Goal: Task Accomplishment & Management: Manage account settings

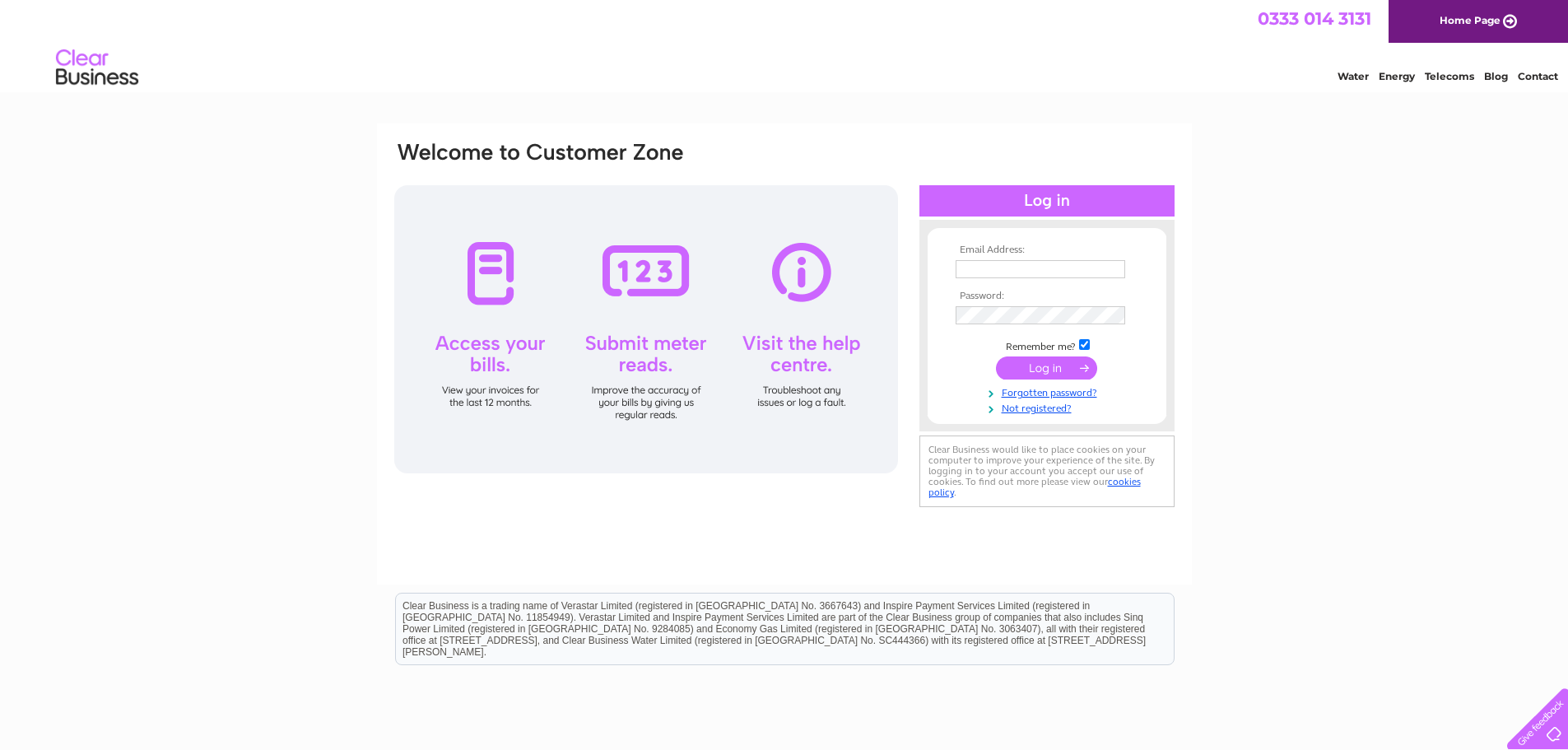
click at [1006, 268] on input "text" at bounding box center [1041, 268] width 170 height 18
type input "accounts@mintvelvet.co.uk"
click at [1012, 365] on input "submit" at bounding box center [1046, 368] width 101 height 23
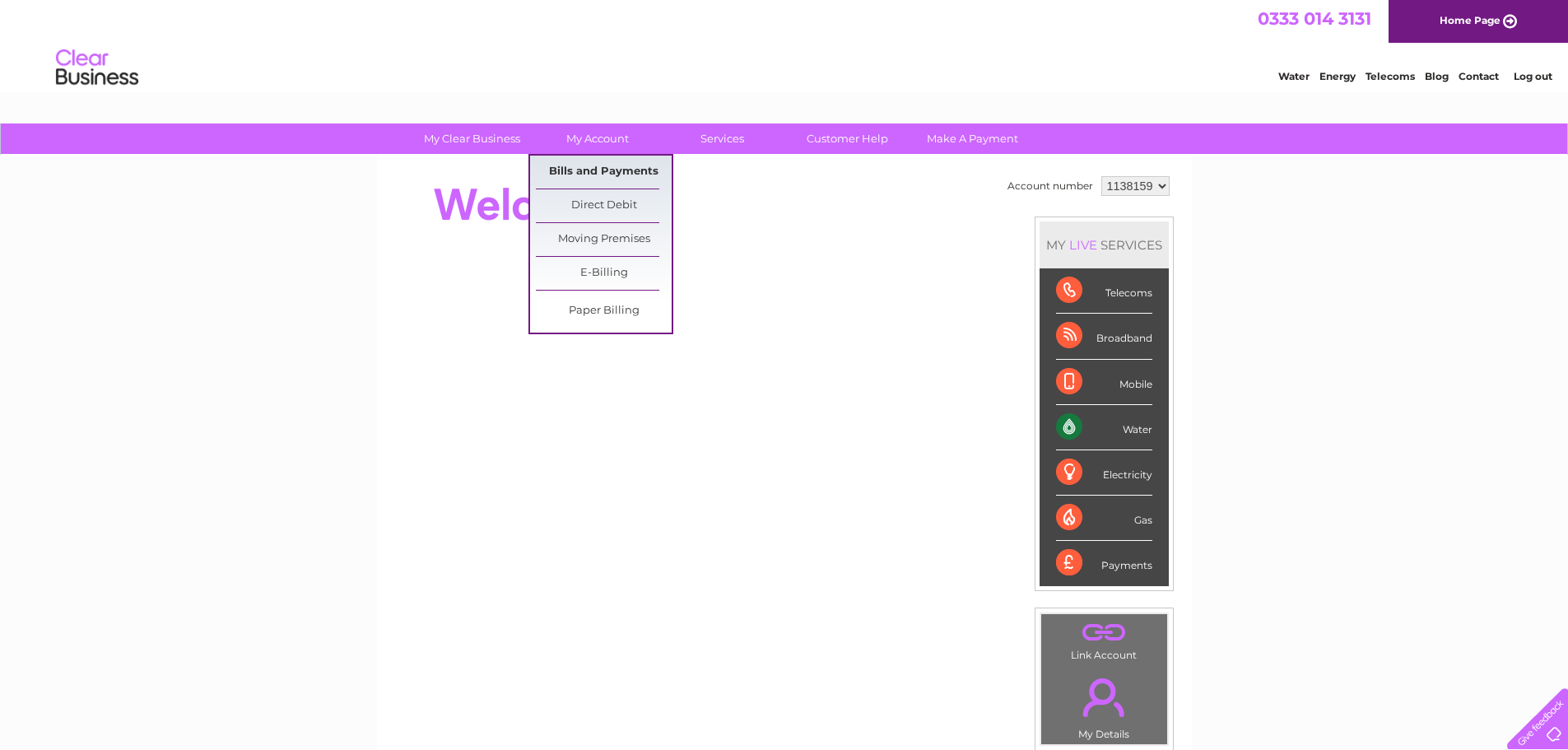
click at [594, 169] on link "Bills and Payments" at bounding box center [603, 172] width 136 height 33
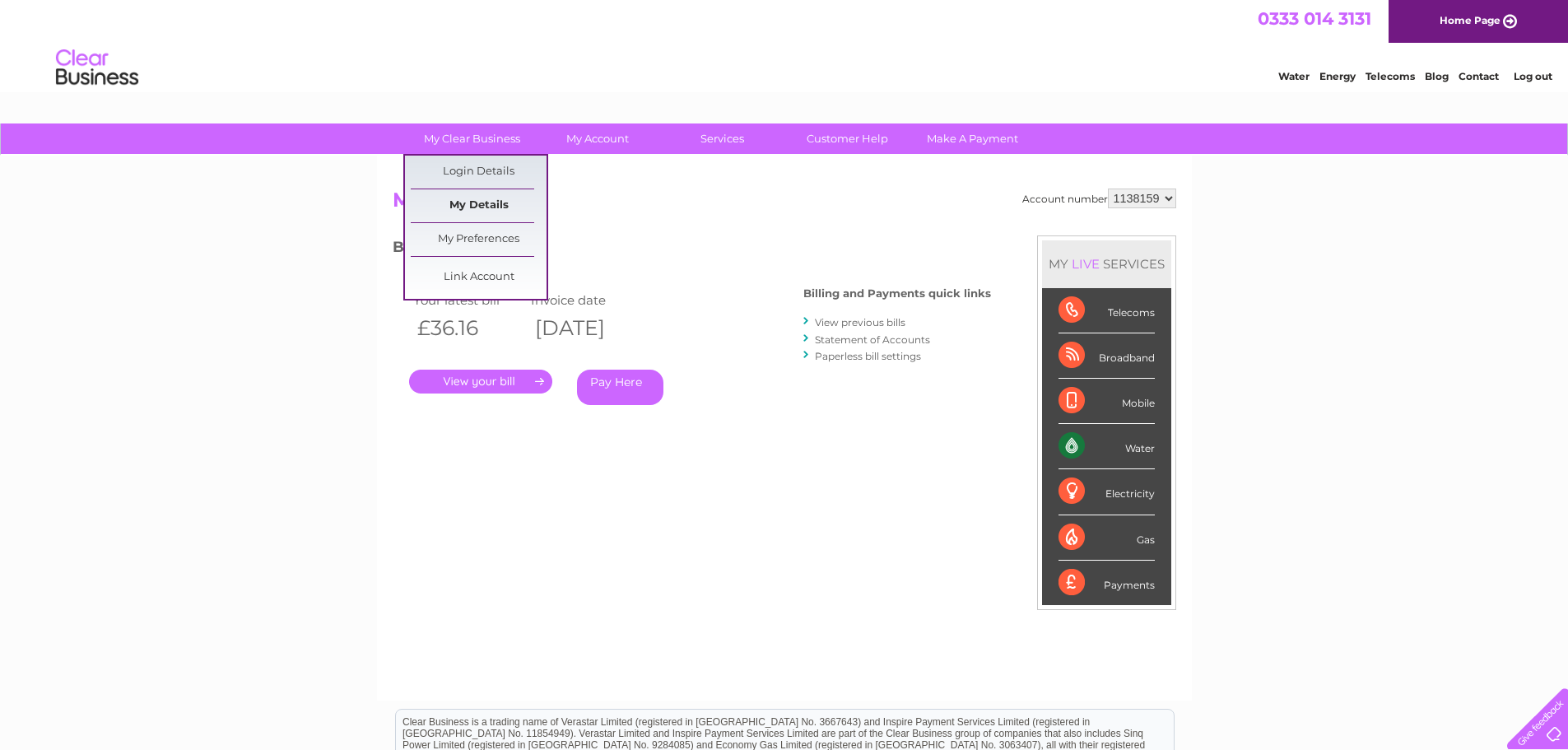
click at [455, 194] on link "My Details" at bounding box center [478, 206] width 136 height 33
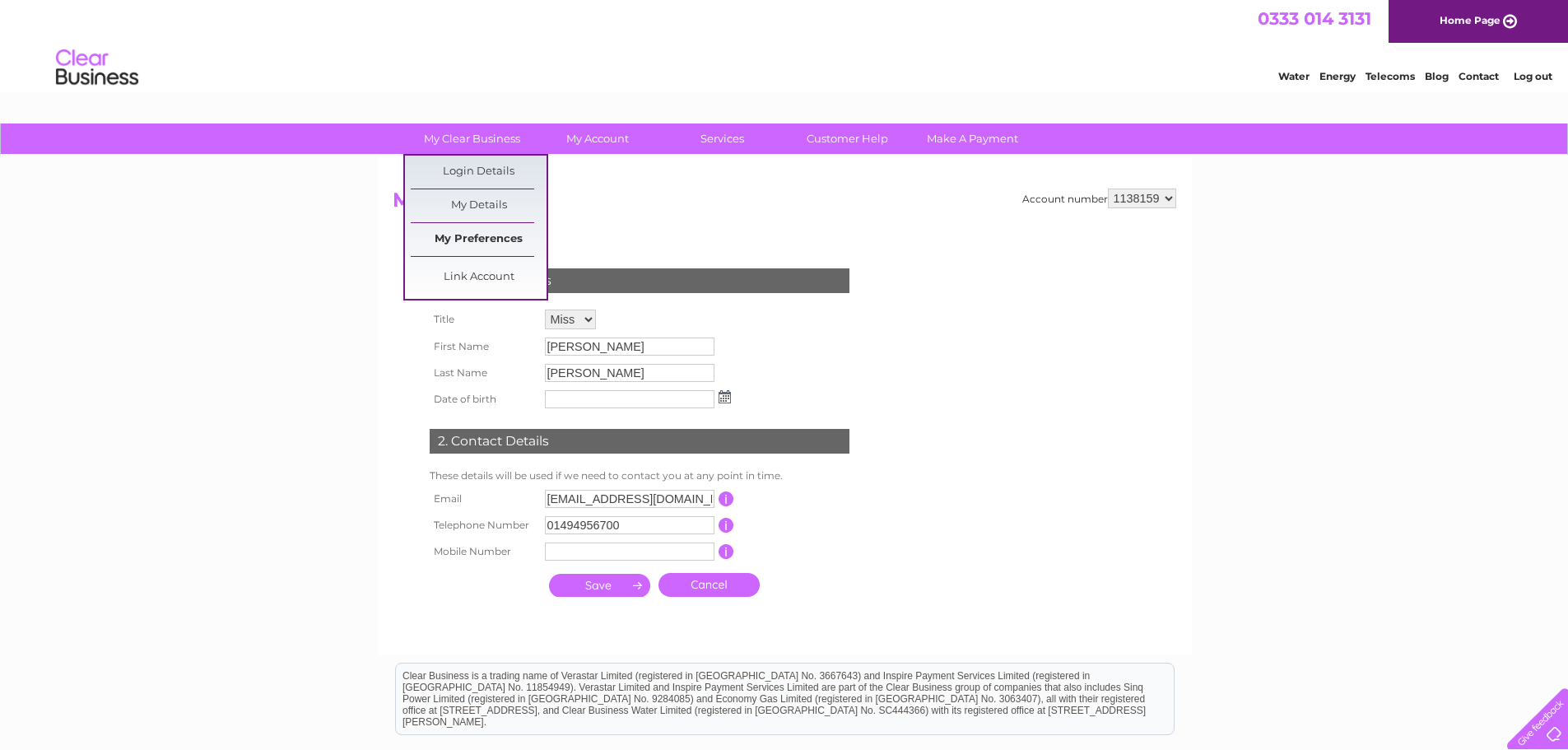
click at [469, 230] on link "My Preferences" at bounding box center [478, 239] width 136 height 33
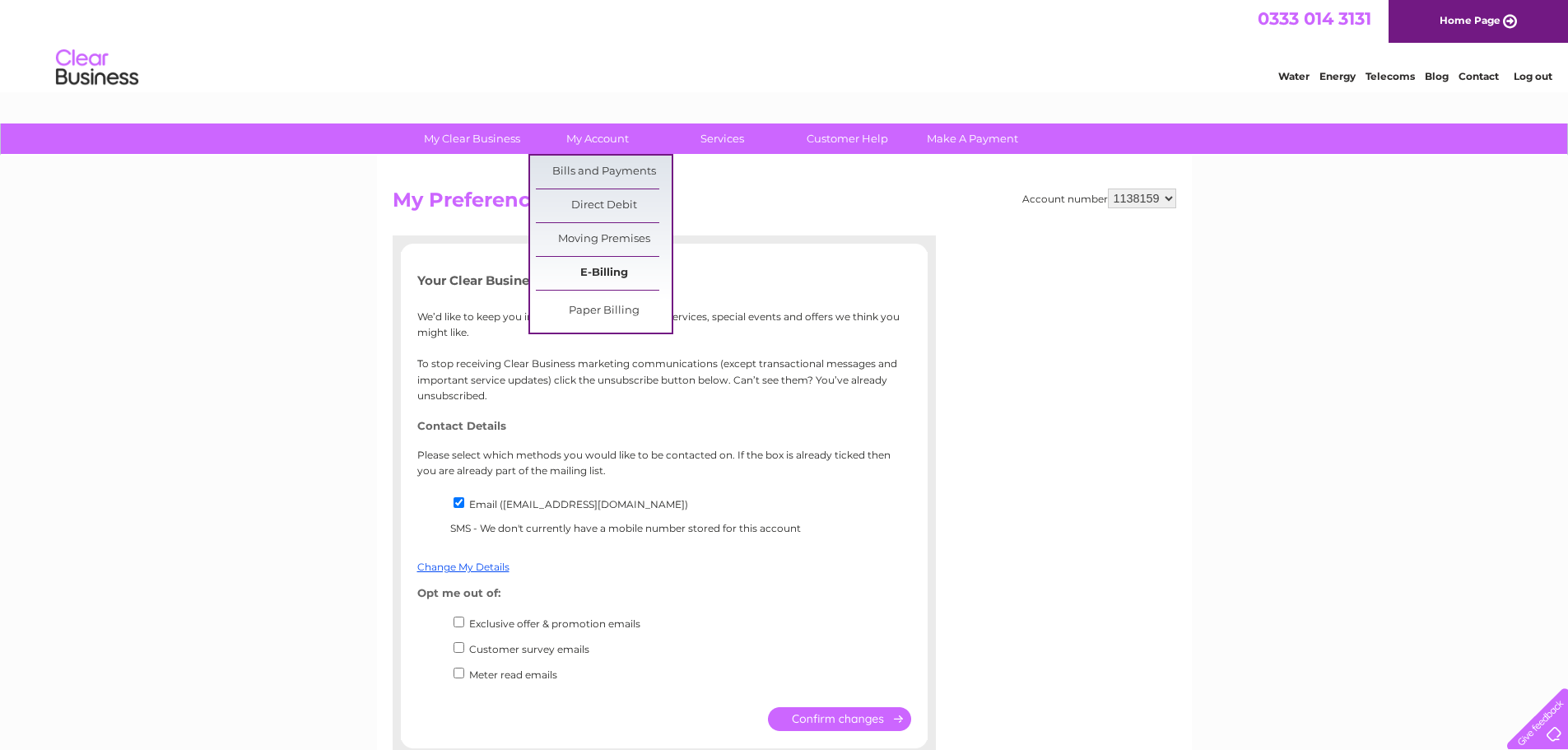
click at [598, 269] on link "E-Billing" at bounding box center [603, 273] width 136 height 33
click at [603, 312] on link "Paper Billing" at bounding box center [603, 311] width 136 height 33
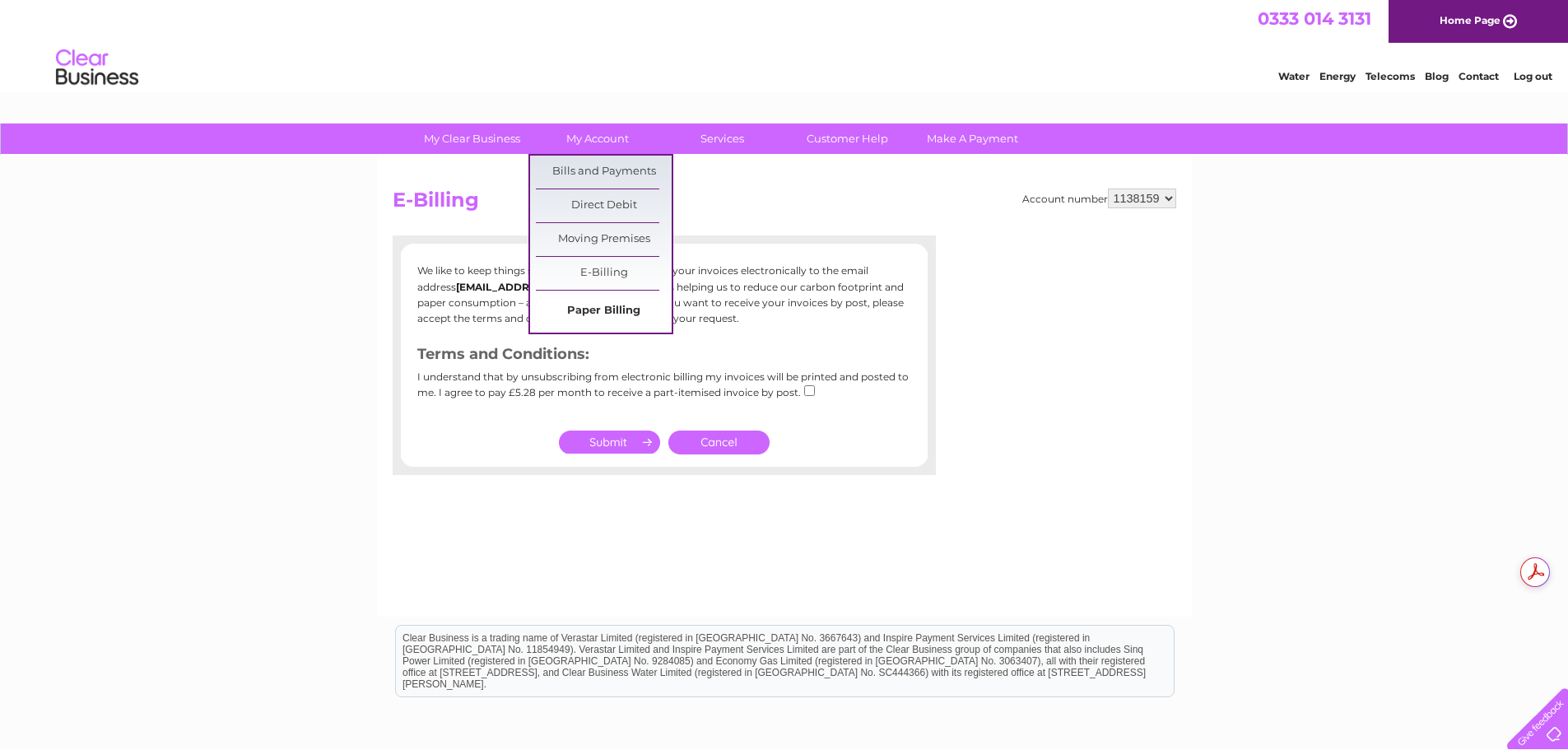
click at [602, 309] on link "Paper Billing" at bounding box center [603, 311] width 136 height 33
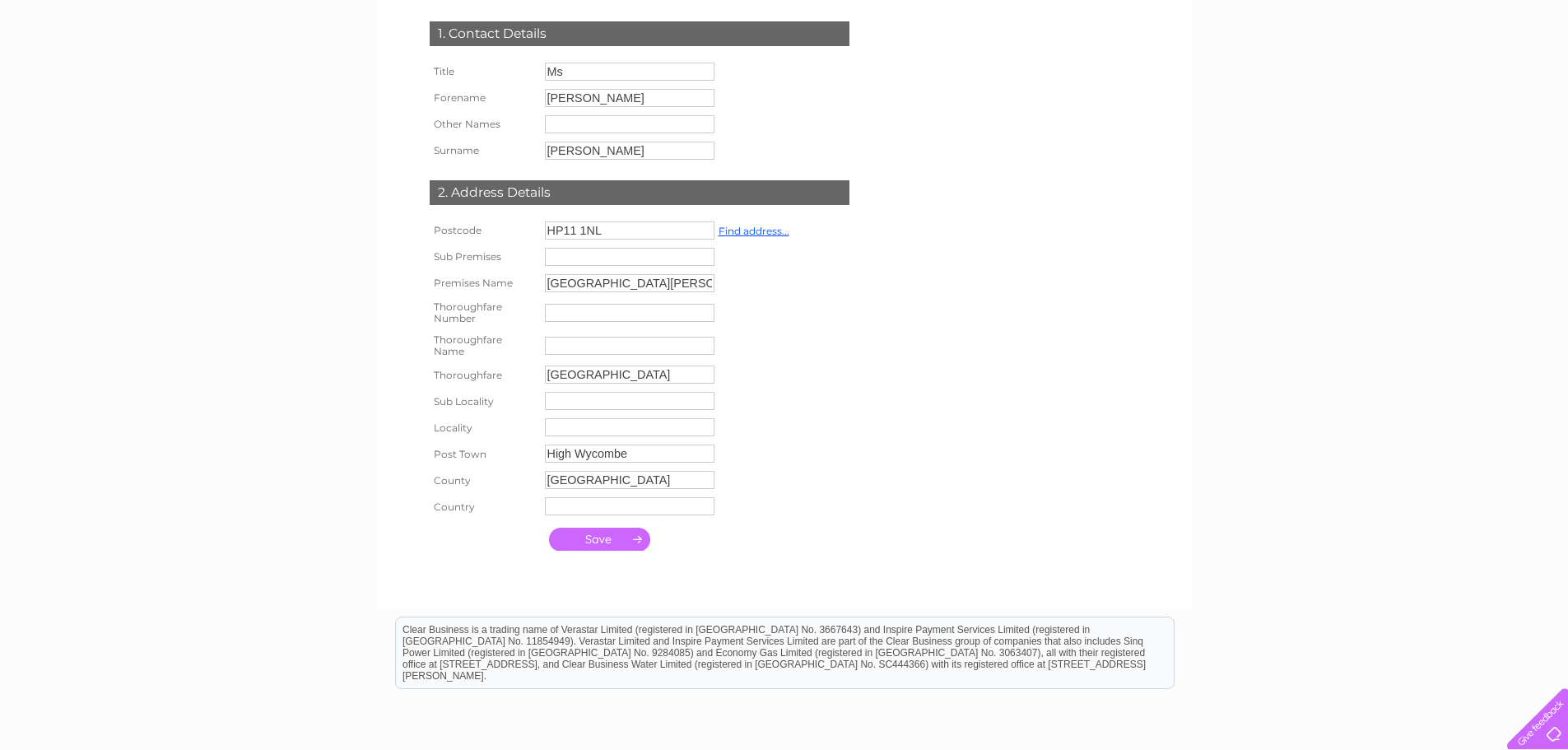
scroll to position [82, 0]
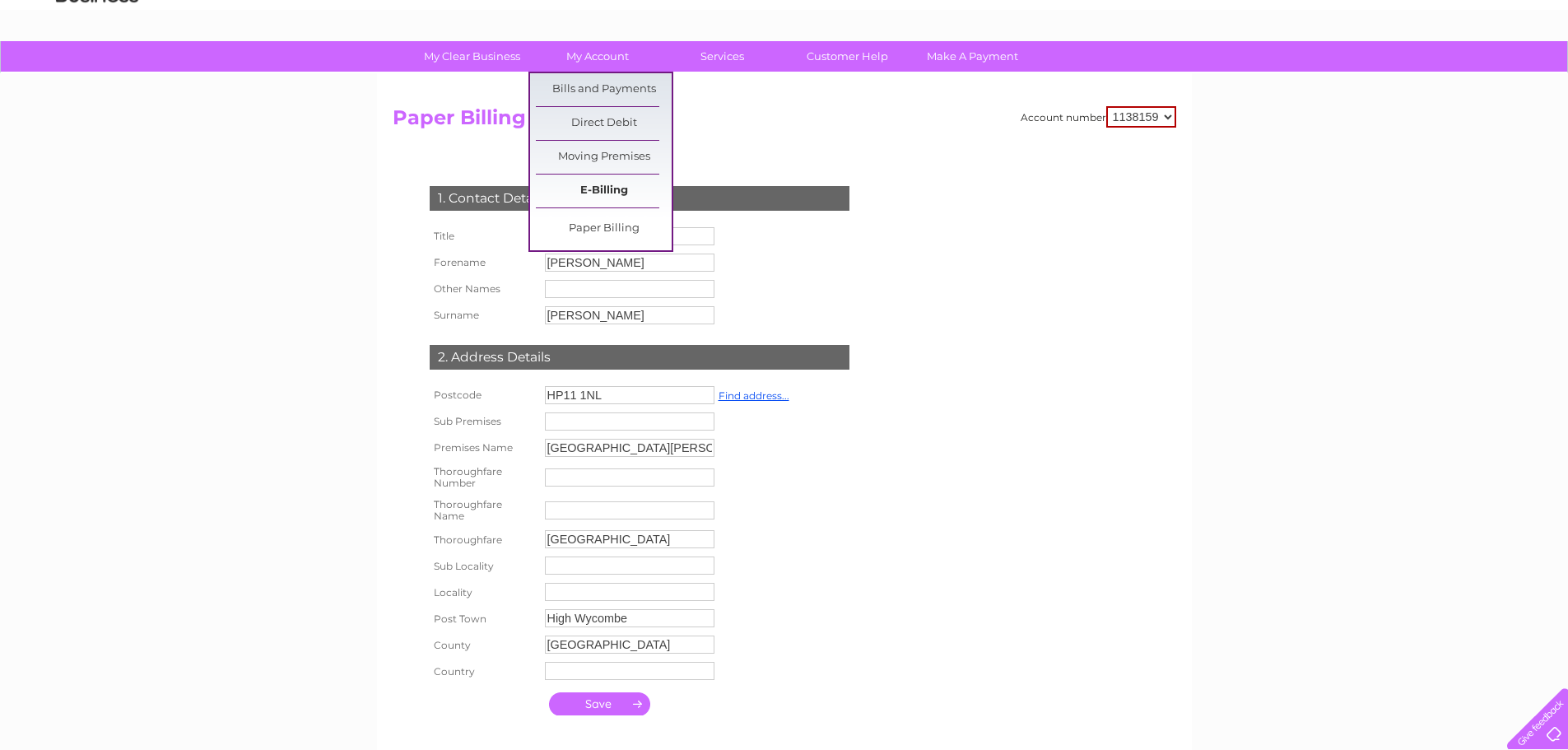
click at [618, 181] on link "E-Billing" at bounding box center [603, 191] width 136 height 33
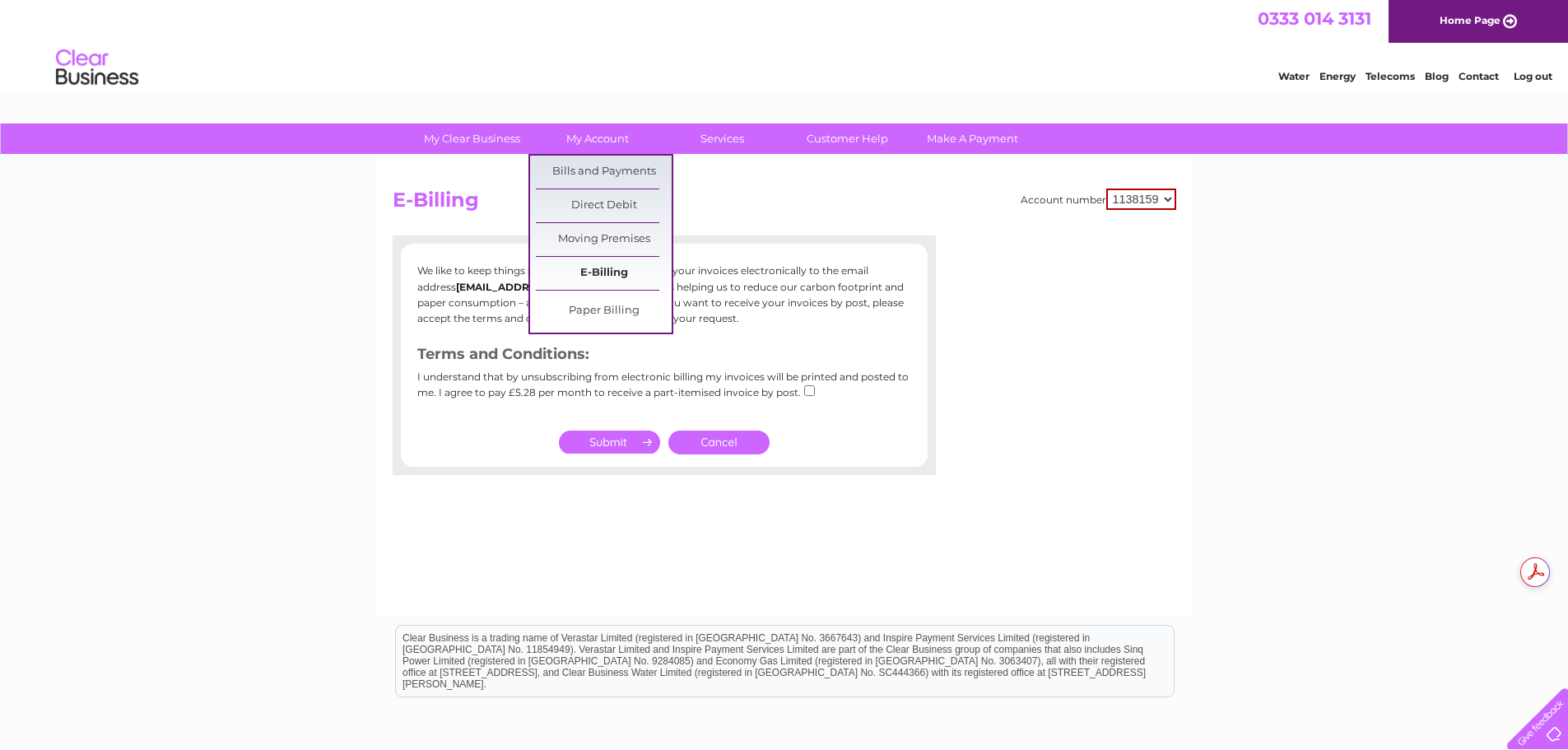
click at [600, 279] on link "E-Billing" at bounding box center [603, 273] width 136 height 33
click at [577, 243] on link "Moving Premises" at bounding box center [603, 239] width 136 height 33
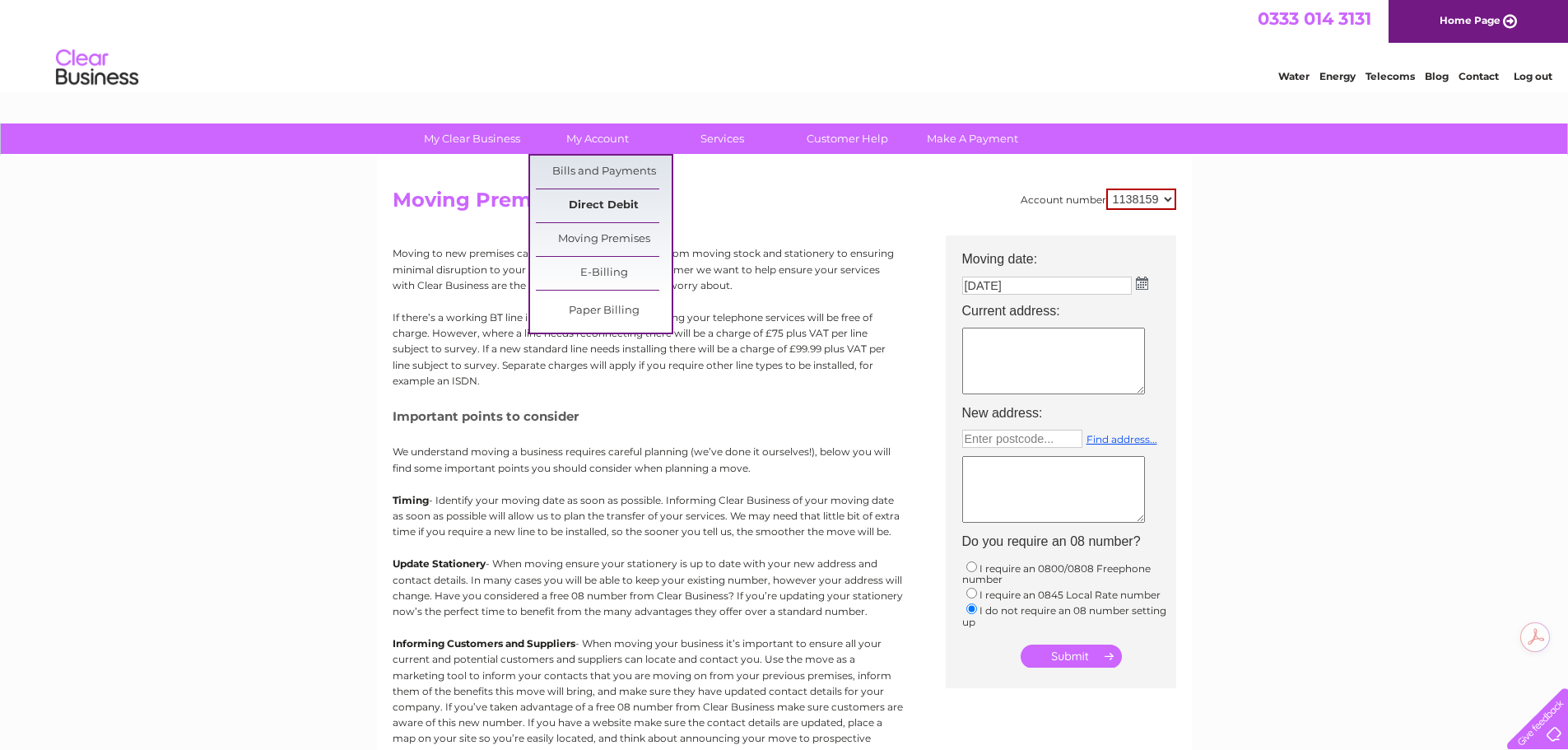
click at [578, 205] on link "Direct Debit" at bounding box center [603, 206] width 136 height 33
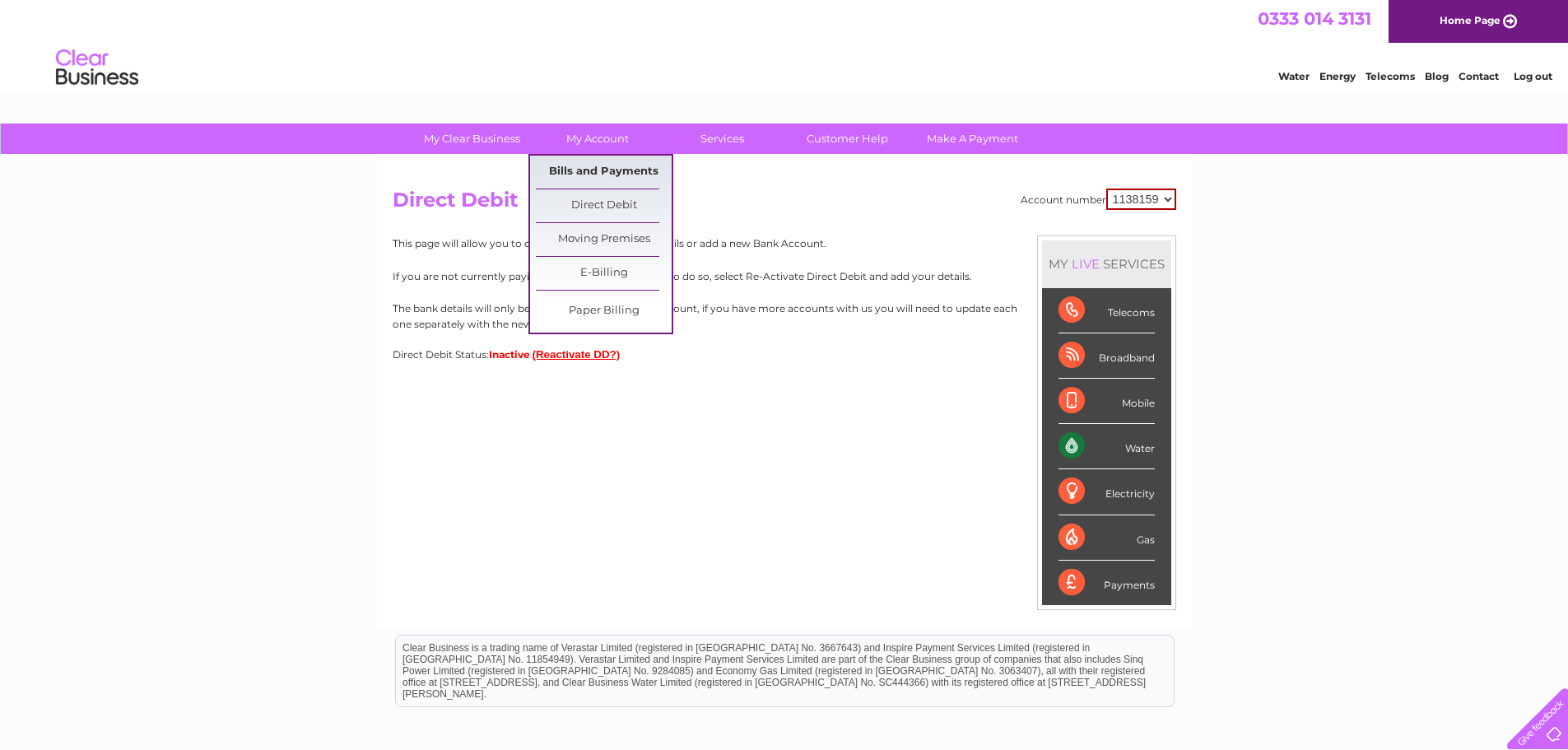
click at [594, 168] on link "Bills and Payments" at bounding box center [603, 172] width 136 height 33
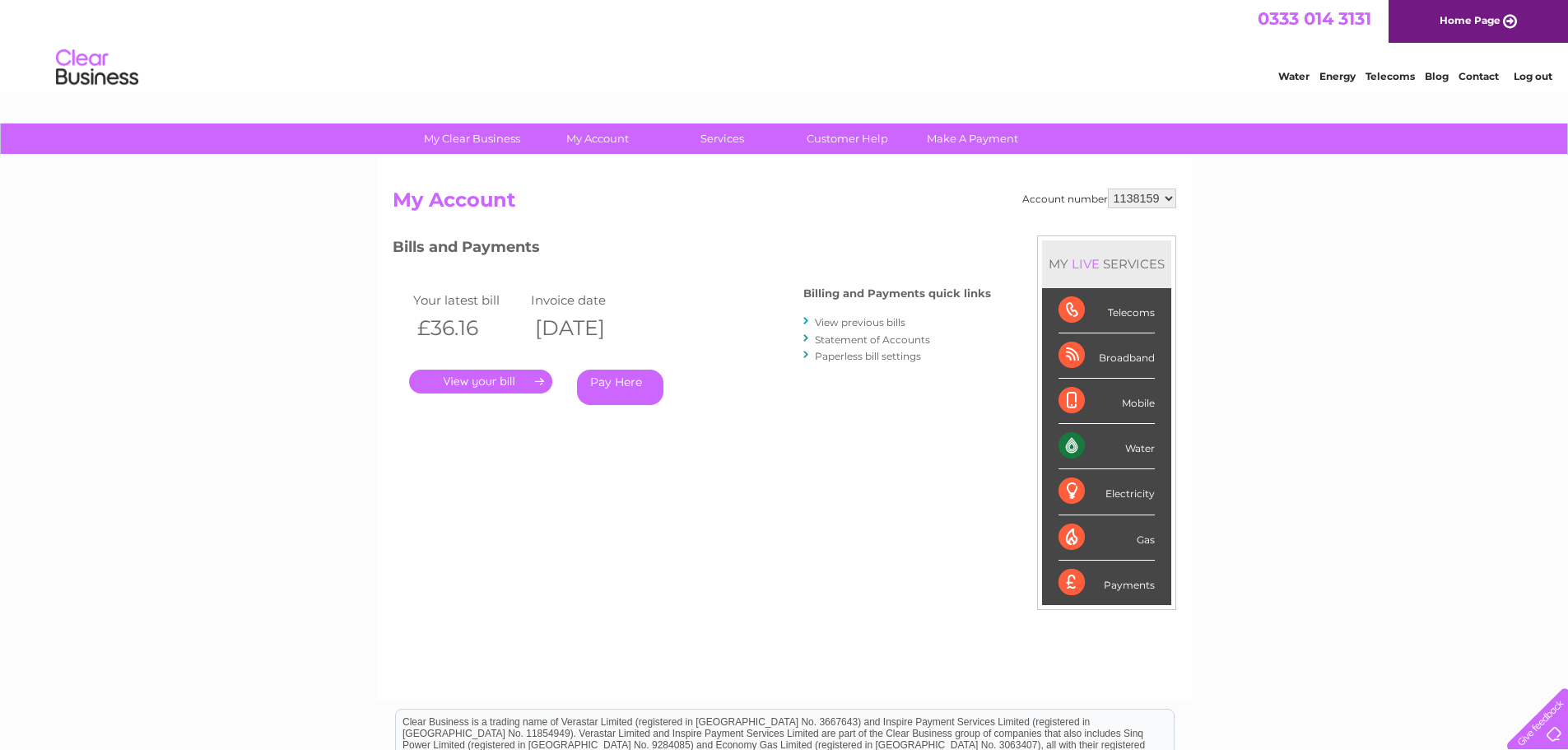
click at [511, 377] on link "." at bounding box center [481, 381] width 143 height 24
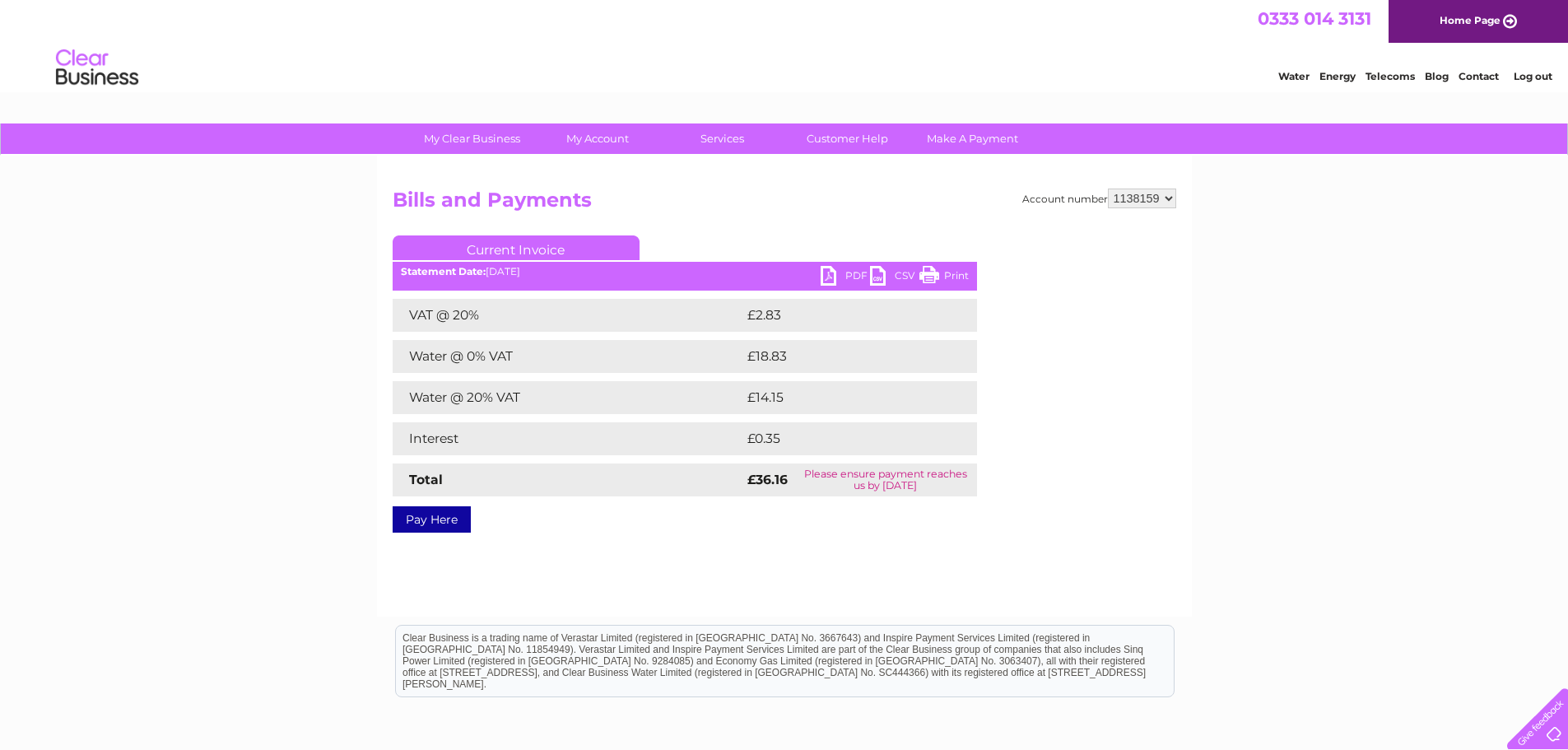
click at [845, 276] on link "PDF" at bounding box center [845, 277] width 49 height 24
click at [845, 142] on link "Customer Help" at bounding box center [847, 139] width 136 height 31
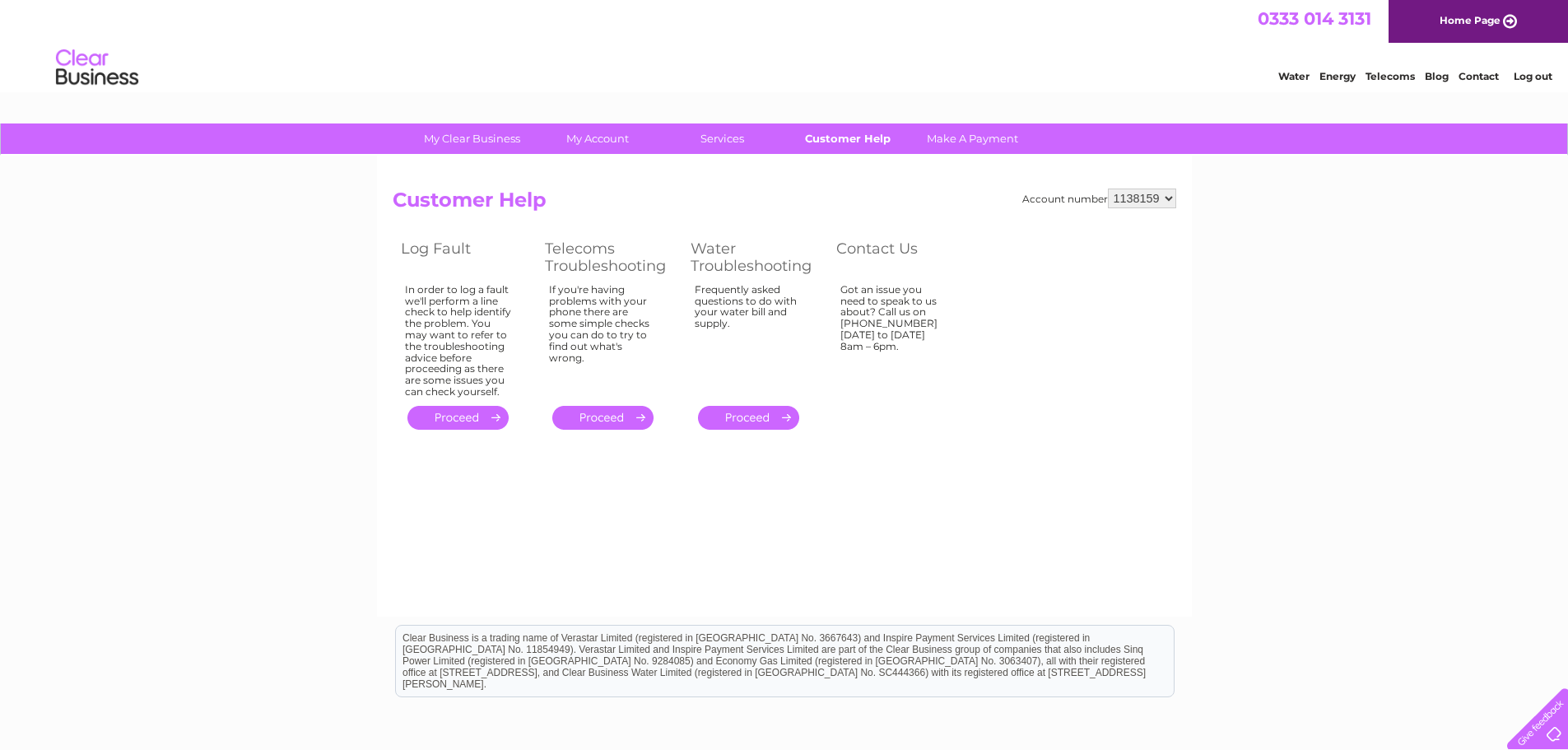
click at [862, 129] on link "Customer Help" at bounding box center [847, 139] width 136 height 31
click at [956, 132] on link "Make A Payment" at bounding box center [972, 139] width 136 height 31
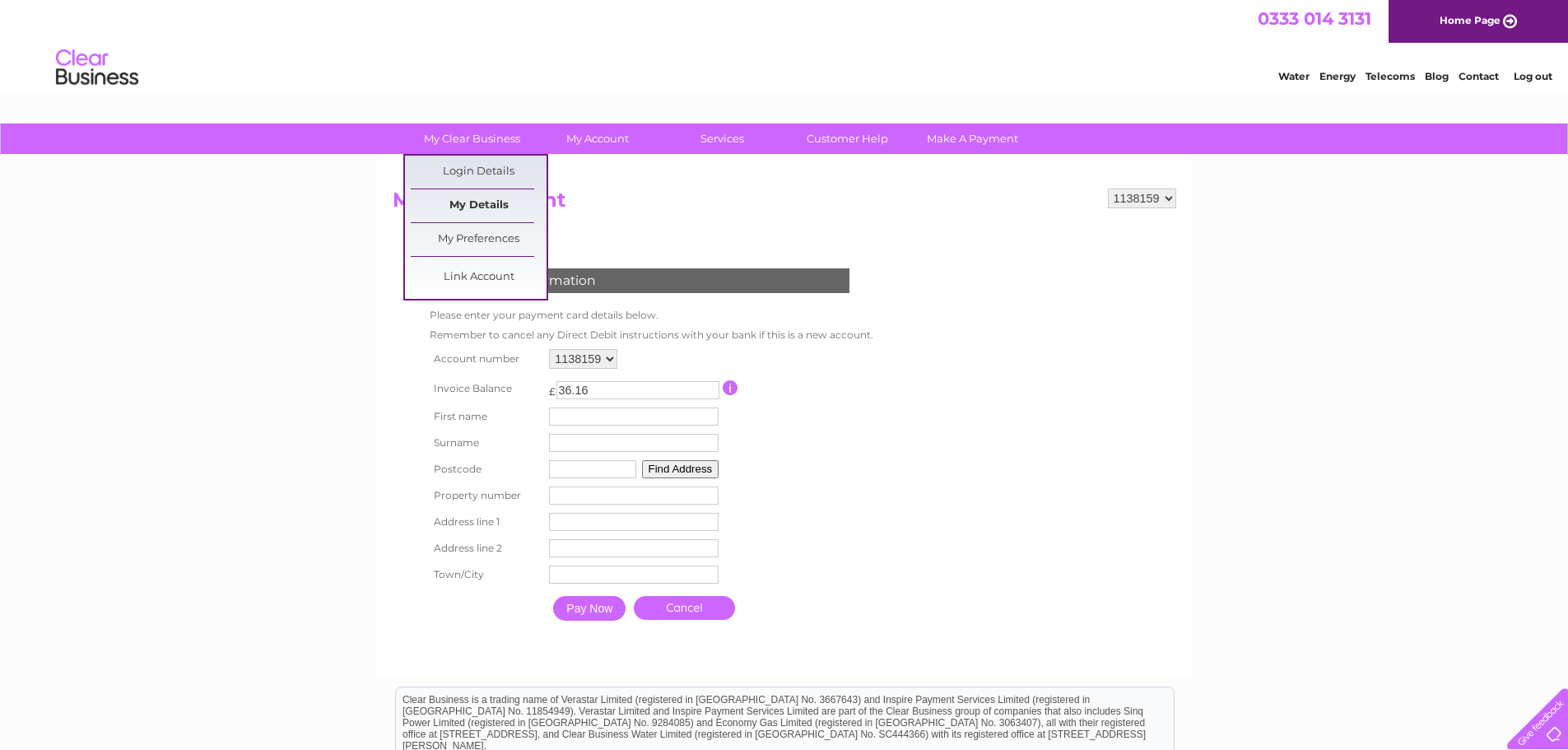
click at [466, 206] on link "My Details" at bounding box center [478, 206] width 136 height 33
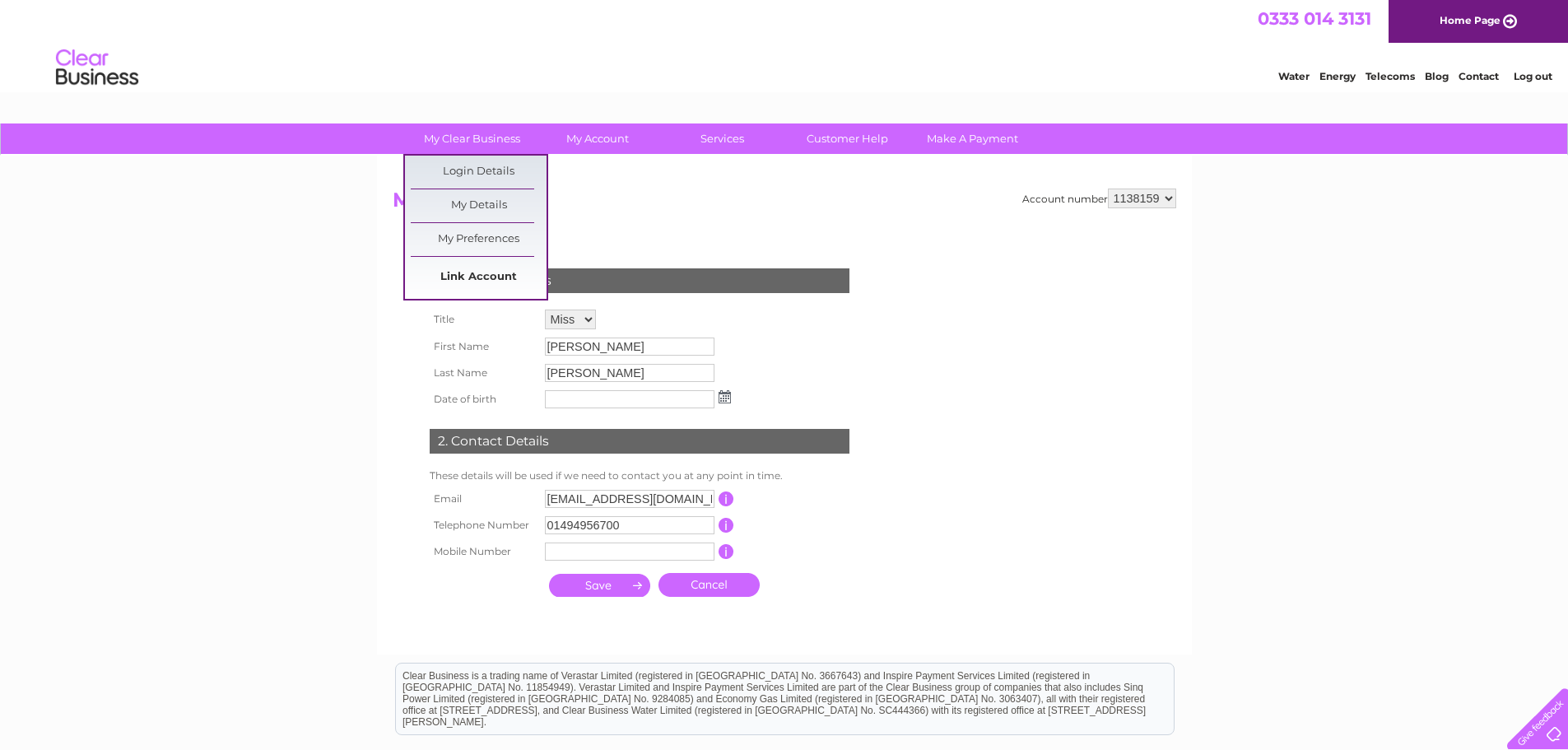
click at [461, 283] on link "Link Account" at bounding box center [478, 277] width 136 height 33
